Goal: Task Accomplishment & Management: Use online tool/utility

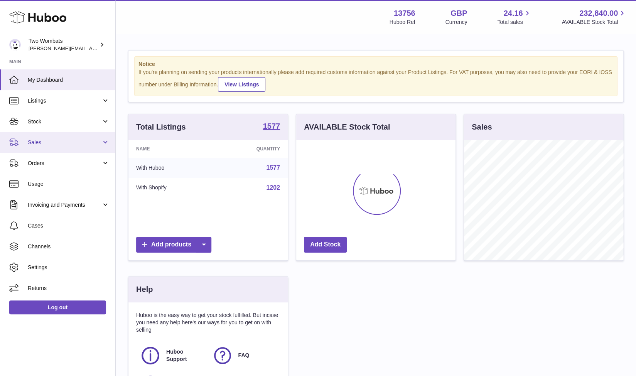
scroll to position [120, 160]
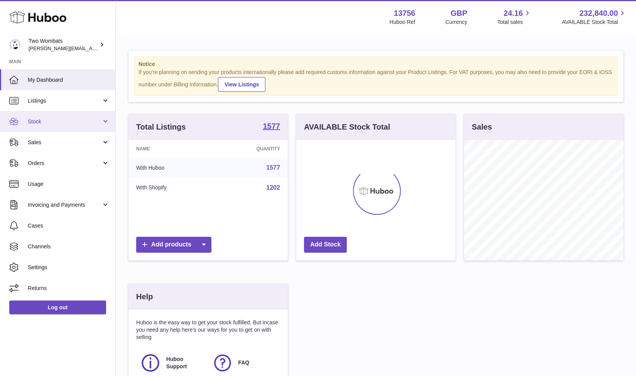
click at [103, 120] on link "Stock" at bounding box center [57, 121] width 115 height 21
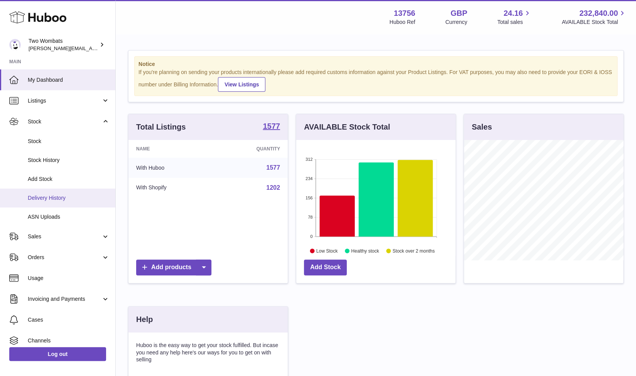
click at [62, 201] on span "Delivery History" at bounding box center [69, 197] width 82 height 7
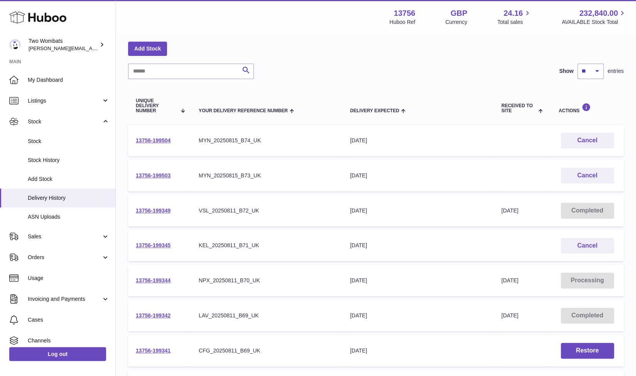
scroll to position [34, 0]
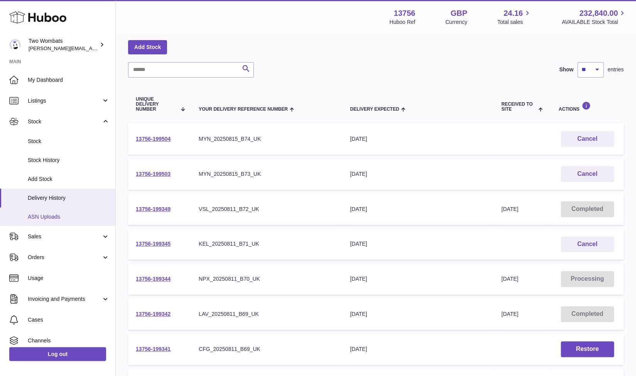
click at [55, 219] on span "ASN Uploads" at bounding box center [69, 216] width 82 height 7
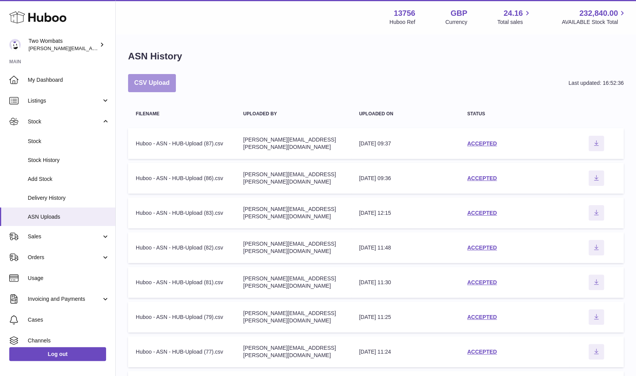
click at [152, 80] on button "CSV Upload" at bounding box center [152, 83] width 48 height 18
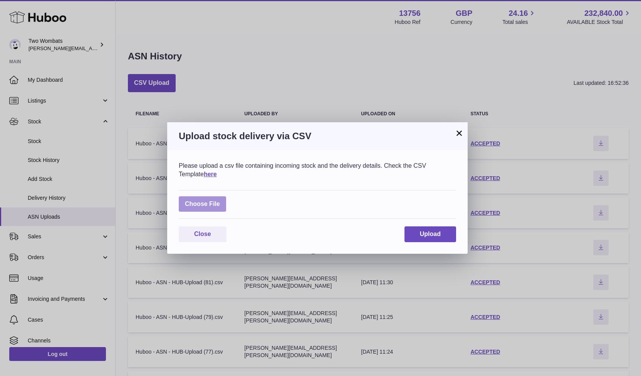
click at [200, 200] on label at bounding box center [202, 204] width 47 height 16
click at [220, 200] on input "file" at bounding box center [220, 200] width 0 height 0
type input "**********"
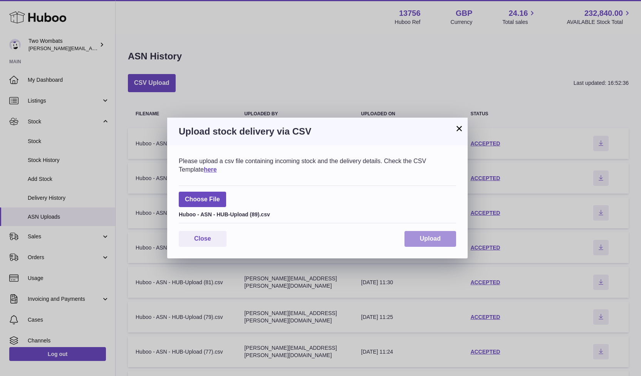
click at [425, 241] on span "Upload" at bounding box center [430, 238] width 21 height 7
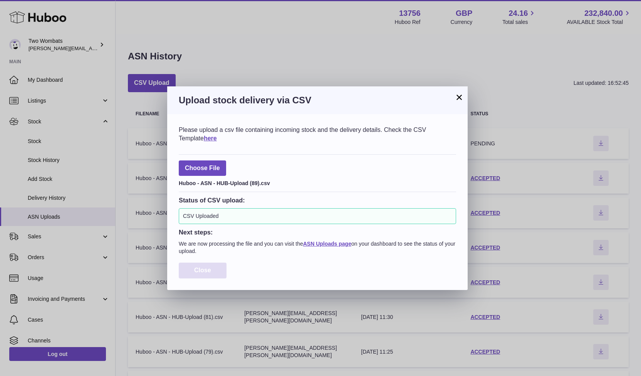
click at [208, 270] on span "Close" at bounding box center [202, 270] width 17 height 7
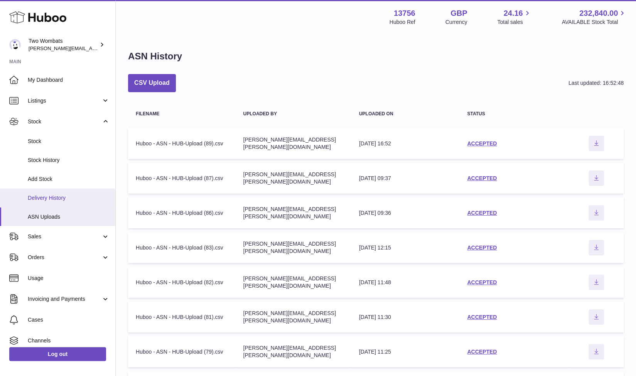
click at [69, 195] on span "Delivery History" at bounding box center [69, 197] width 82 height 7
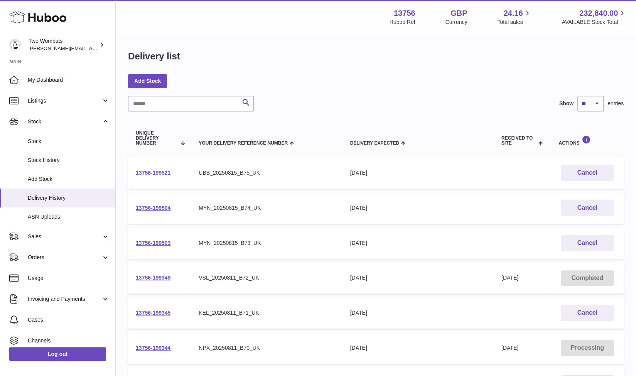
click at [146, 173] on link "13756-199521" at bounding box center [153, 173] width 35 height 6
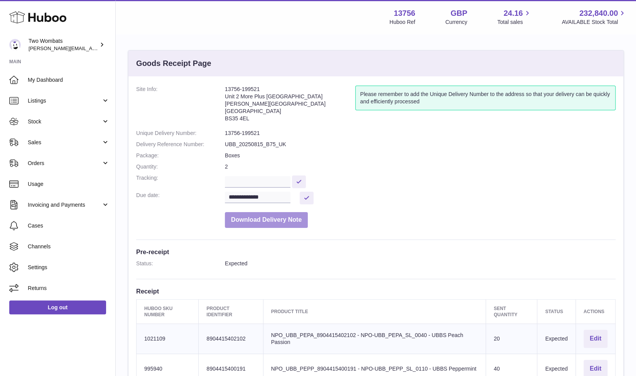
click at [284, 224] on button "Download Delivery Note" at bounding box center [266, 220] width 83 height 16
click at [204, 189] on dl "**********" at bounding box center [375, 159] width 479 height 146
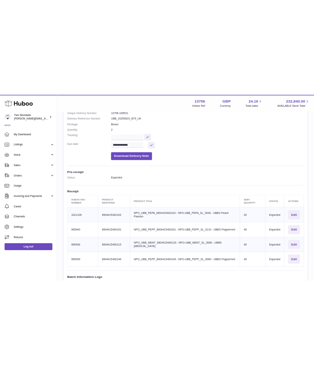
scroll to position [96, 0]
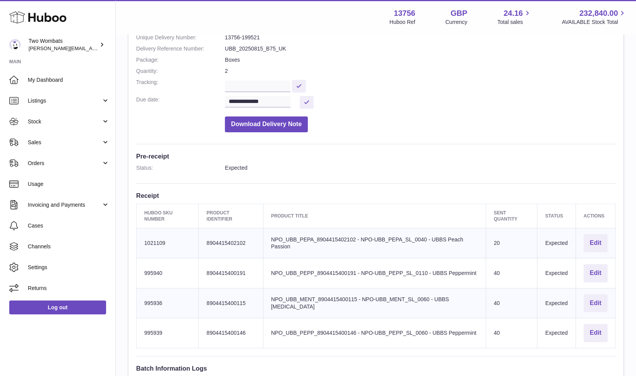
click at [501, 104] on dd "**********" at bounding box center [420, 102] width 390 height 13
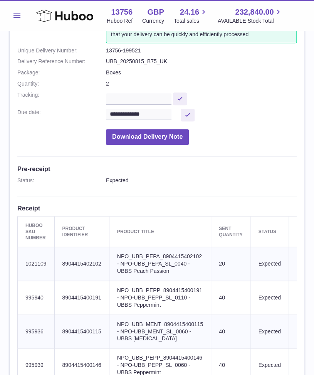
scroll to position [0, 0]
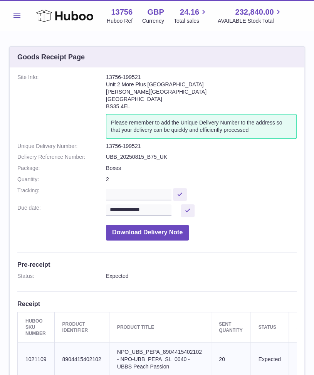
drag, startPoint x: 131, startPoint y: 105, endPoint x: 106, endPoint y: 77, distance: 37.4
click at [106, 77] on address "13756-199521 Unit 2 More Plus Central Park Hudson Ave Severn Beach BS35 4EL" at bounding box center [201, 94] width 191 height 40
copy address "13756-199521 Unit 2 More Plus Central Park Hudson Ave Severn Beach BS35 4EL"
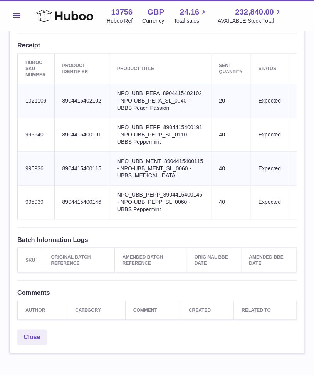
scroll to position [260, 0]
